Goal: Find specific page/section: Find specific page/section

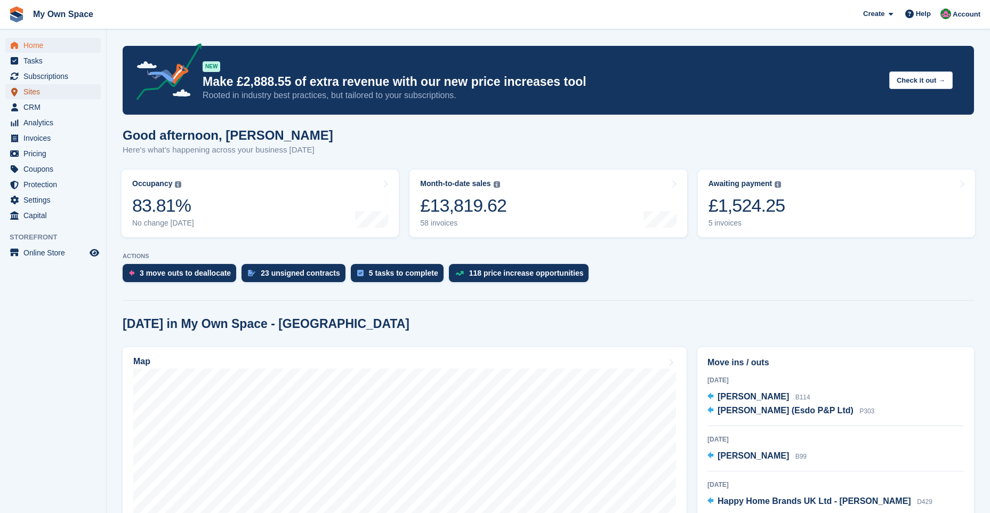
click at [48, 92] on span "Sites" at bounding box center [55, 91] width 64 height 15
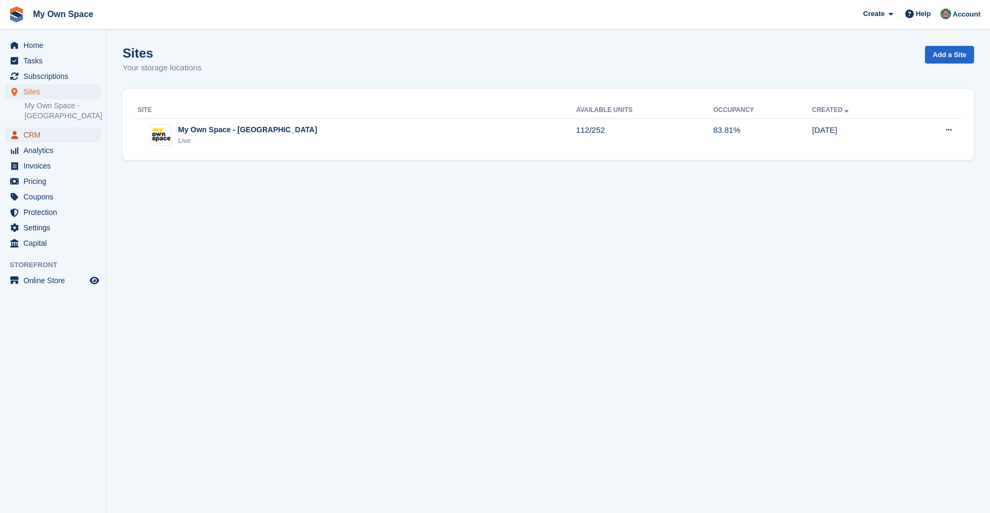
click at [48, 132] on span "CRM" at bounding box center [55, 134] width 64 height 15
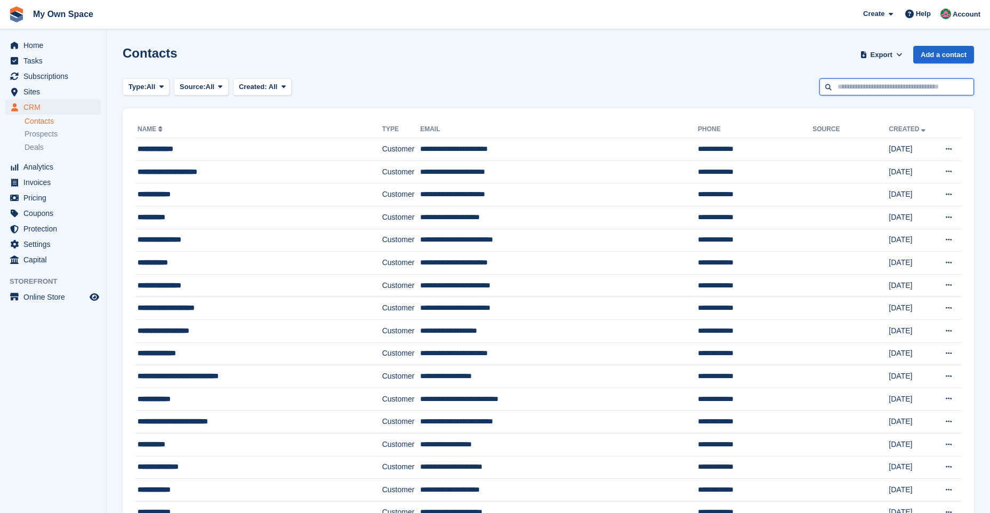
click at [864, 88] on input "text" at bounding box center [896, 87] width 155 height 18
type input "****"
